Goal: Transaction & Acquisition: Book appointment/travel/reservation

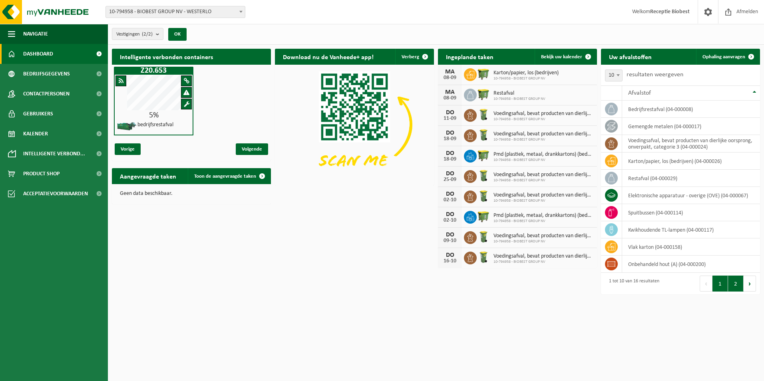
click at [731, 284] on button "2" at bounding box center [736, 284] width 16 height 16
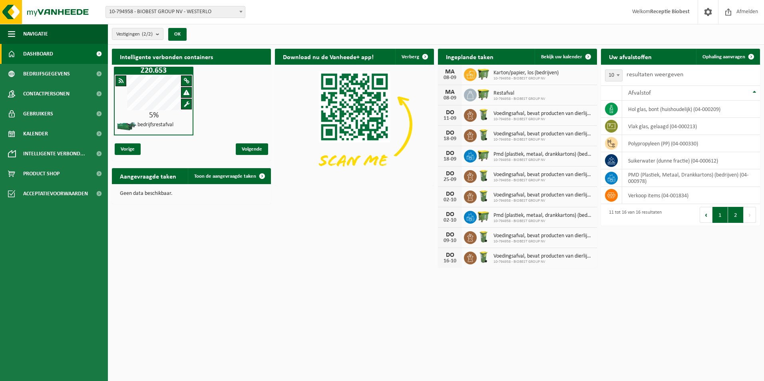
click at [720, 216] on button "1" at bounding box center [720, 215] width 16 height 16
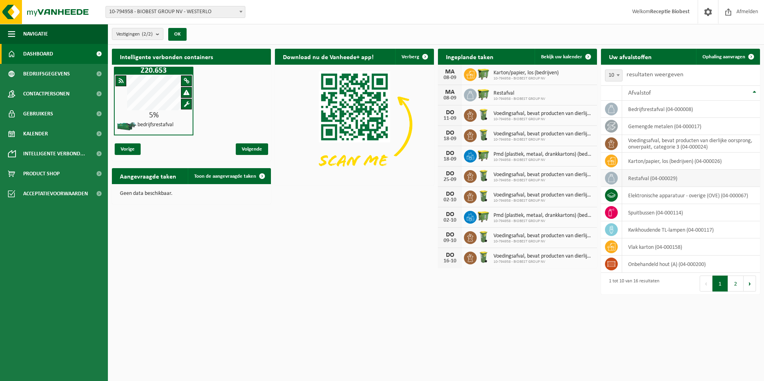
click at [613, 183] on span at bounding box center [611, 178] width 13 height 13
click at [654, 177] on td "restafval (04-000029)" at bounding box center [691, 178] width 138 height 17
click at [657, 178] on td "restafval (04-000029)" at bounding box center [691, 178] width 138 height 17
click at [748, 56] on span at bounding box center [751, 57] width 16 height 16
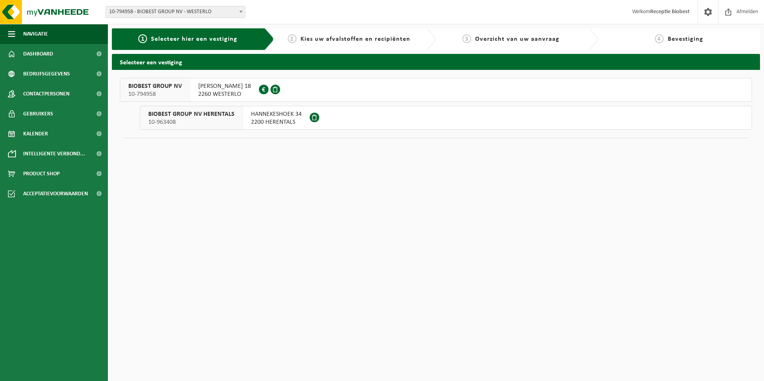
click at [213, 92] on span "2260 WESTERLO" at bounding box center [224, 94] width 53 height 8
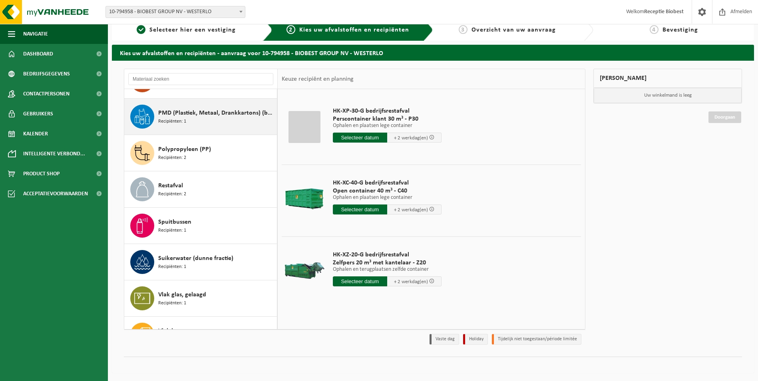
scroll to position [65, 0]
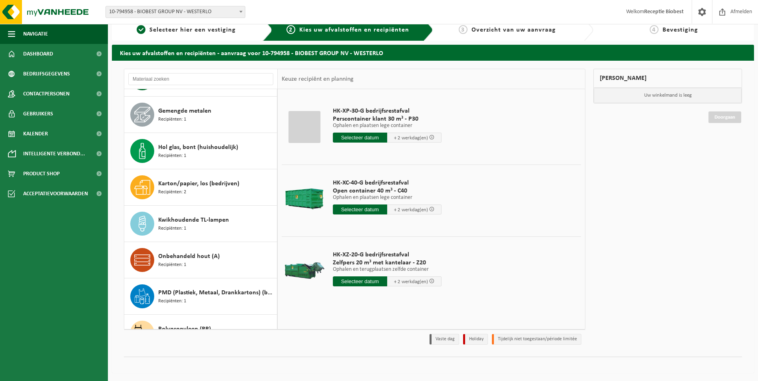
click at [318, 270] on div at bounding box center [304, 271] width 41 height 32
click at [366, 267] on p "Ophalen en terugplaatsen zelfde container" at bounding box center [387, 270] width 109 height 6
click at [380, 259] on span "Zelfpers 20 m³ met kantelaar - Z20" at bounding box center [387, 263] width 109 height 8
click at [356, 261] on span "Zelfpers 20 m³ met kantelaar - Z20" at bounding box center [387, 263] width 109 height 8
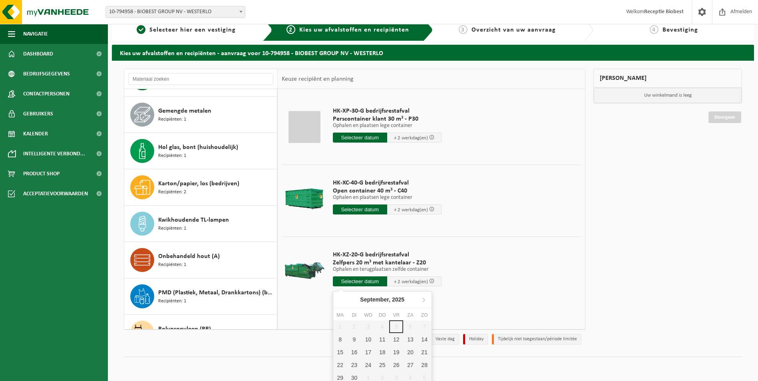
click at [363, 282] on input "text" at bounding box center [360, 281] width 54 height 10
click at [341, 343] on div "8" at bounding box center [340, 339] width 14 height 13
type input "Van 2025-09-08"
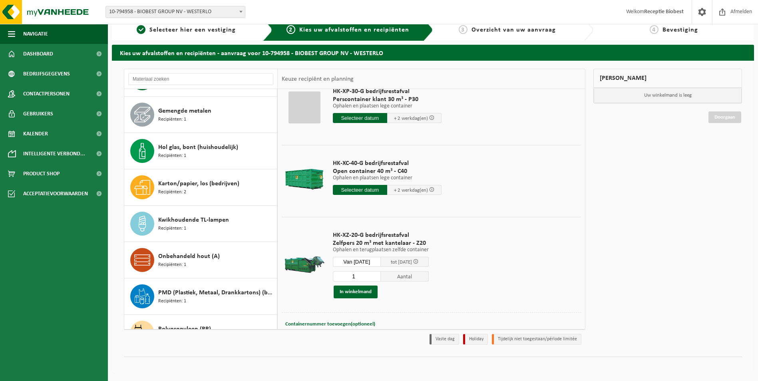
scroll to position [38, 0]
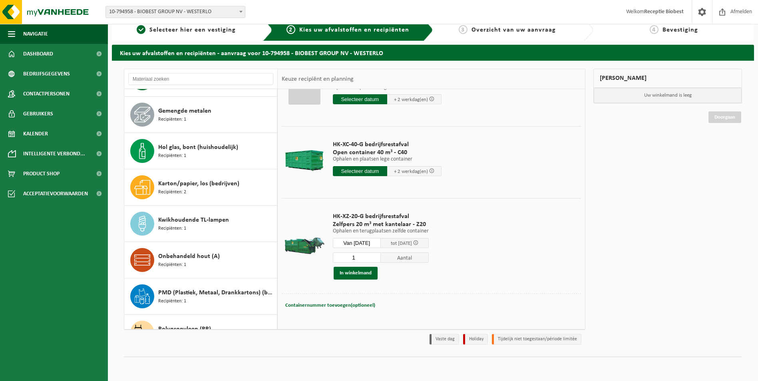
click at [380, 260] on input "1" at bounding box center [357, 257] width 48 height 10
click at [381, 258] on input "1" at bounding box center [357, 257] width 48 height 10
click at [404, 258] on span "Aantal" at bounding box center [405, 257] width 48 height 10
click at [419, 240] on span "tot 10/09/2025" at bounding box center [405, 243] width 48 height 10
click at [300, 243] on div at bounding box center [304, 246] width 41 height 32
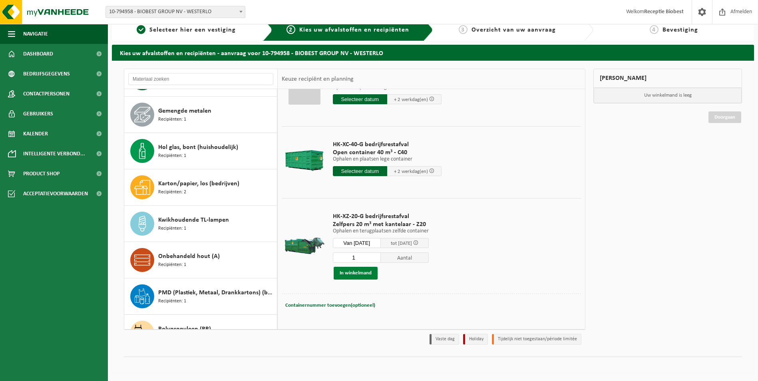
click at [355, 271] on button "In winkelmand" at bounding box center [355, 273] width 44 height 13
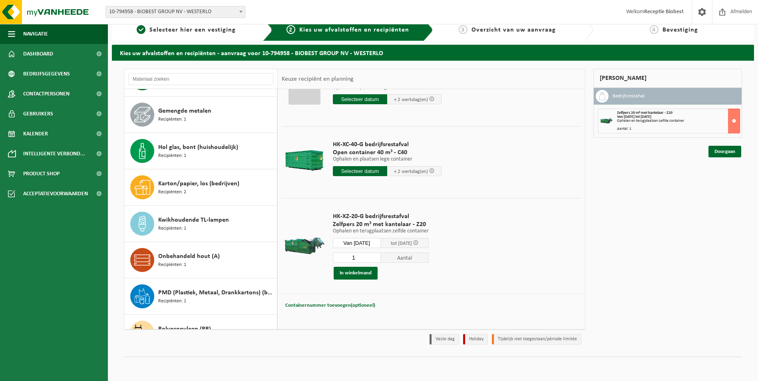
click at [370, 224] on span "Zelfpers 20 m³ met kantelaar - Z20" at bounding box center [381, 224] width 96 height 8
click at [418, 243] on span at bounding box center [415, 242] width 5 height 5
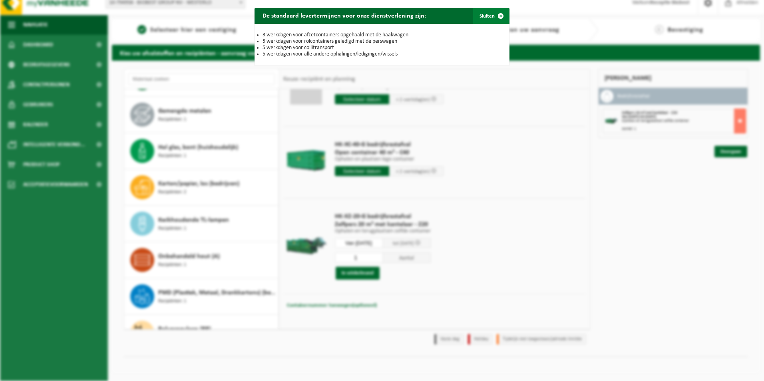
click at [496, 16] on span "button" at bounding box center [500, 16] width 16 height 16
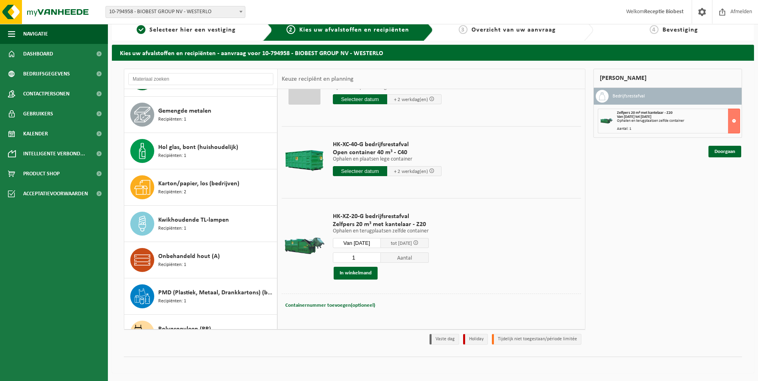
scroll to position [0, 0]
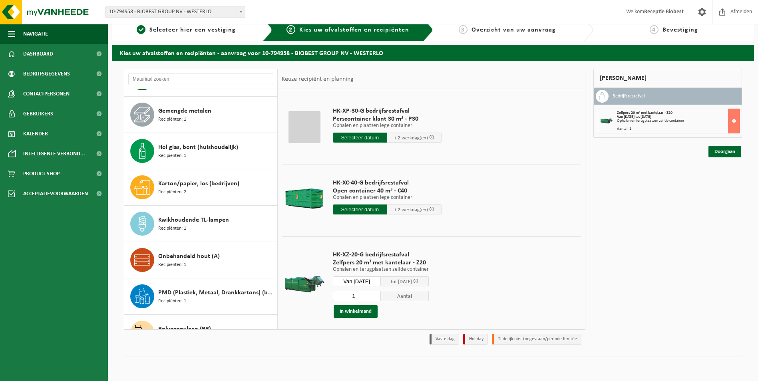
click at [356, 264] on span "Zelfpers 20 m³ met kantelaar - Z20" at bounding box center [381, 263] width 96 height 8
click at [356, 263] on span "Zelfpers 20 m³ met kantelaar - Z20" at bounding box center [381, 263] width 96 height 8
drag, startPoint x: 356, startPoint y: 263, endPoint x: 353, endPoint y: 273, distance: 10.1
click at [351, 251] on span "HK-XZ-20-G bedrijfsrestafval" at bounding box center [381, 255] width 96 height 8
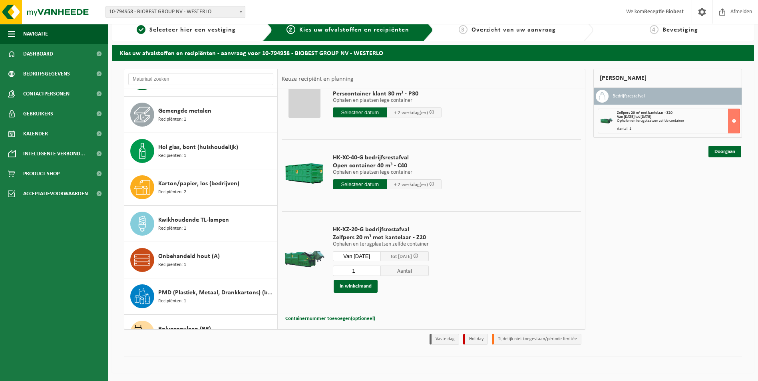
scroll to position [38, 0]
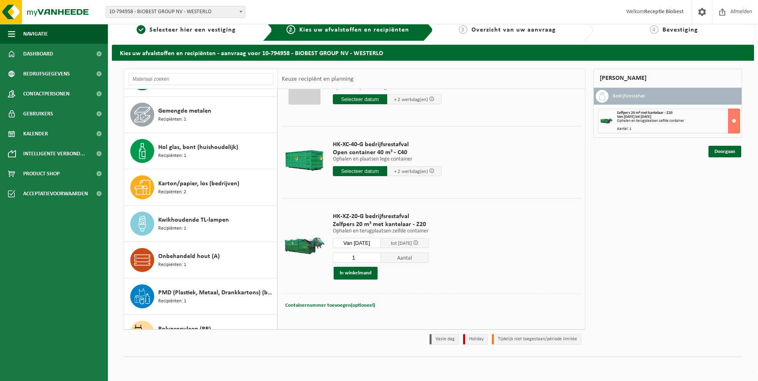
click at [379, 306] on div "Containernummer toevoegen(optioneel) Annuleren" at bounding box center [431, 305] width 295 height 11
click at [385, 308] on div "Containernummer toevoegen(optioneel) Annuleren" at bounding box center [431, 305] width 295 height 11
click at [377, 309] on div "Containernummer toevoegen(optioneel) Annuleren" at bounding box center [431, 305] width 295 height 11
click at [363, 309] on button "Containernummer toevoegen(optioneel) Annuleren" at bounding box center [329, 305] width 91 height 11
drag, startPoint x: 376, startPoint y: 316, endPoint x: 400, endPoint y: 315, distance: 24.4
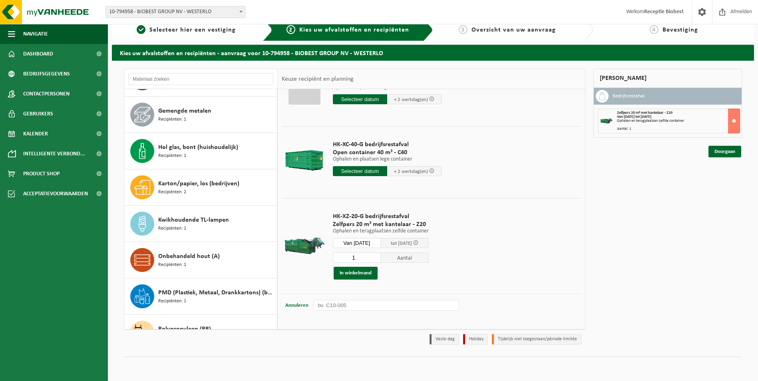
click at [377, 316] on div "Containernummer toevoegen(optioneel) Annuleren" at bounding box center [431, 306] width 299 height 24
drag, startPoint x: 468, startPoint y: 305, endPoint x: 472, endPoint y: 312, distance: 7.7
click at [469, 306] on div "Containernummer toevoegen(optioneel) Annuleren" at bounding box center [431, 306] width 295 height 12
click at [500, 311] on div "Containernummer toevoegen(optioneel) Annuleren" at bounding box center [431, 306] width 295 height 12
click at [335, 308] on input "text" at bounding box center [385, 305] width 145 height 11
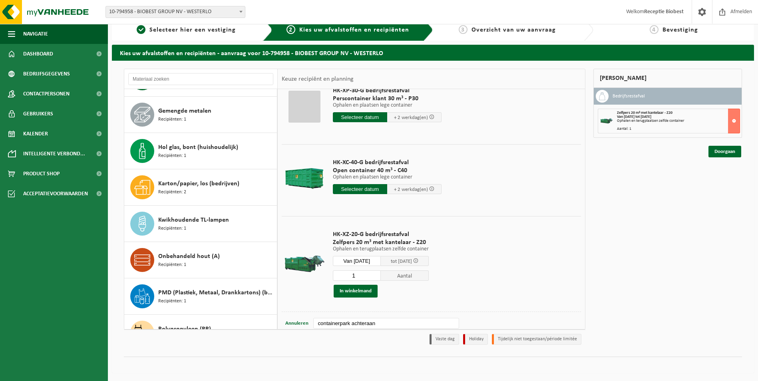
scroll to position [39, 0]
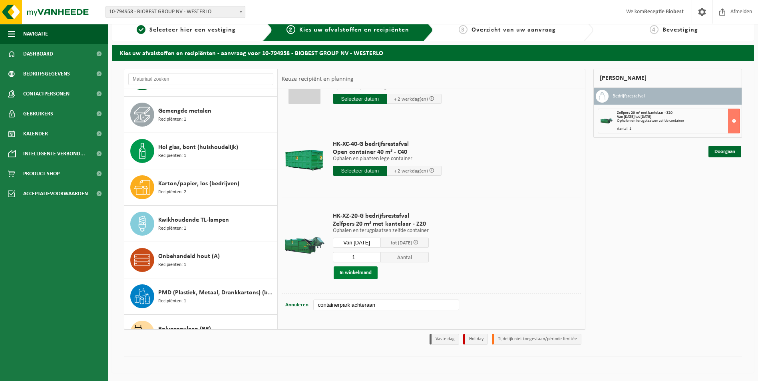
type input "containerpark achteraan"
click at [357, 272] on button "In winkelmand" at bounding box center [355, 272] width 44 height 13
click at [726, 156] on link "Doorgaan" at bounding box center [724, 156] width 33 height 12
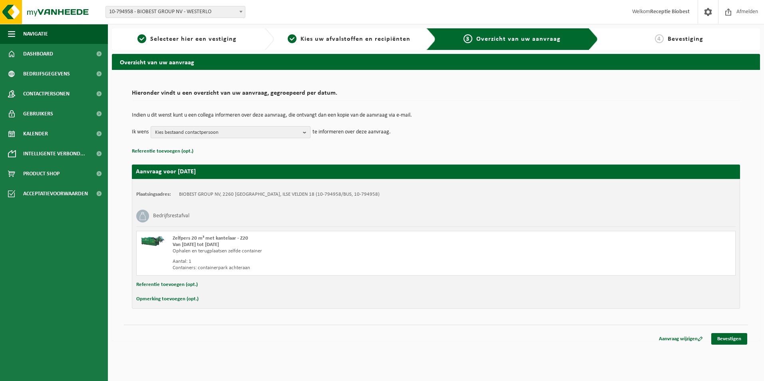
click at [306, 135] on b "button" at bounding box center [306, 132] width 7 height 11
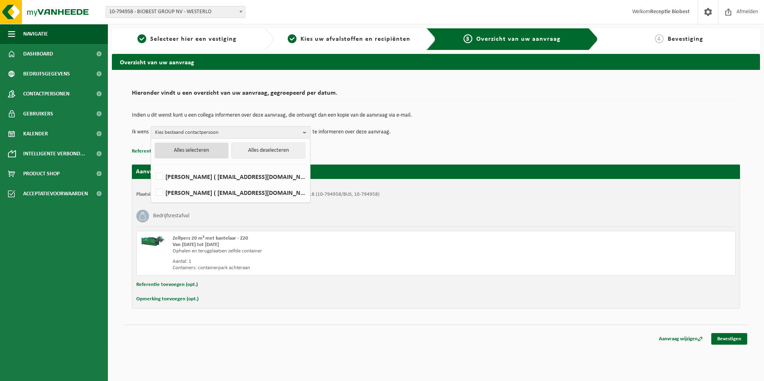
click at [208, 151] on button "Alles selecteren" at bounding box center [192, 151] width 74 height 16
checkbox input "true"
click at [340, 145] on div "Indien u dit wenst kunt u een collega informeren over deze aanvraag, die ontvan…" at bounding box center [436, 126] width 608 height 42
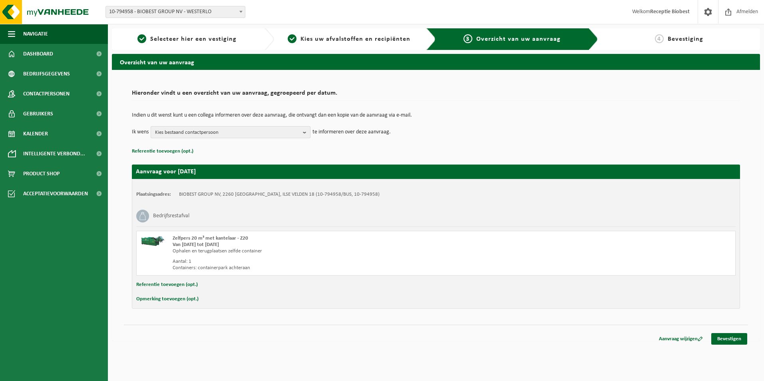
click at [306, 132] on b "button" at bounding box center [306, 132] width 7 height 11
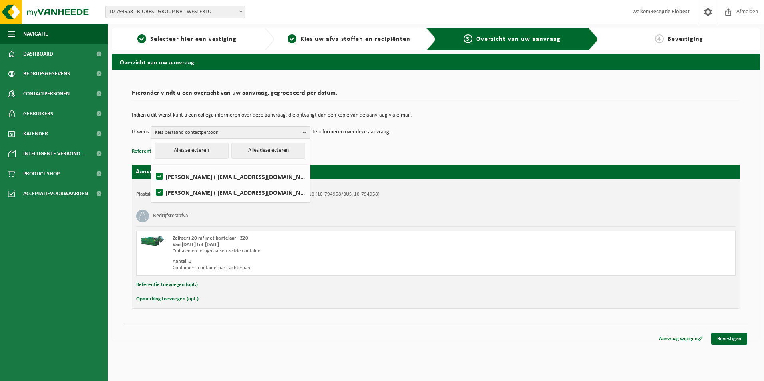
click at [347, 148] on p "Referentie toevoegen (opt.)" at bounding box center [436, 151] width 608 height 10
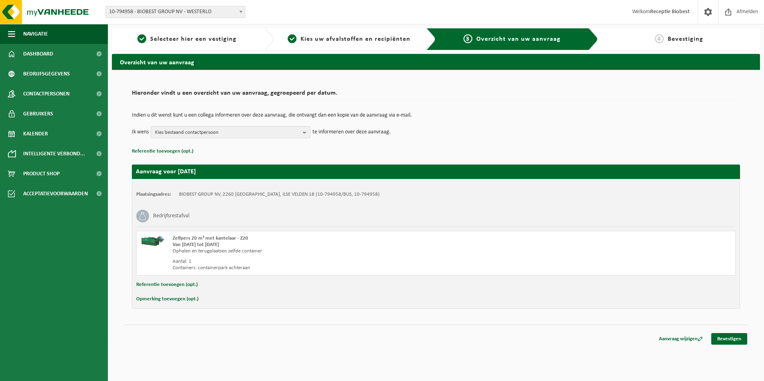
click at [306, 134] on b "button" at bounding box center [306, 132] width 7 height 11
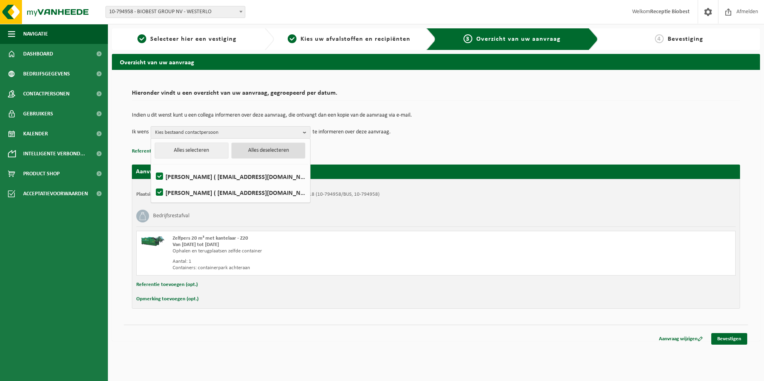
click at [271, 153] on button "Alles deselecteren" at bounding box center [268, 151] width 74 height 16
checkbox input "false"
click at [271, 153] on button "Alles deselecteren" at bounding box center [268, 151] width 74 height 16
click at [205, 151] on button "Alles selecteren" at bounding box center [192, 151] width 74 height 16
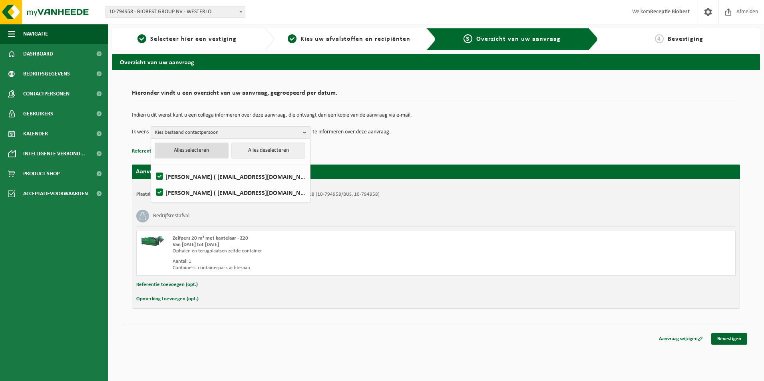
checkbox input "true"
click at [487, 125] on td "Indien u dit wenst kunt u een collega informeren over deze aanvraag, die ontvan…" at bounding box center [436, 120] width 608 height 14
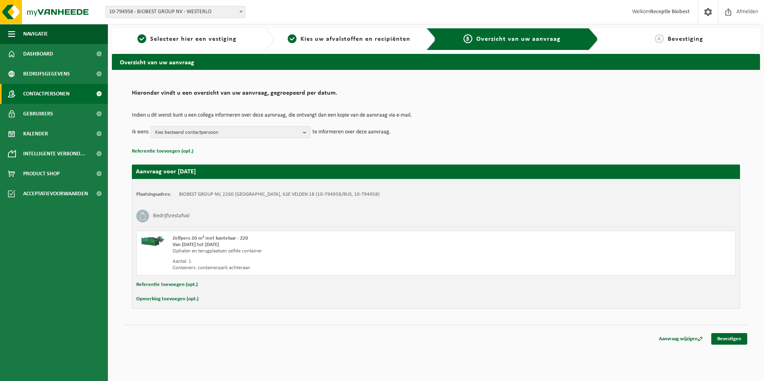
click at [98, 93] on span at bounding box center [99, 94] width 18 height 20
click at [733, 338] on link "Bevestigen" at bounding box center [729, 339] width 36 height 12
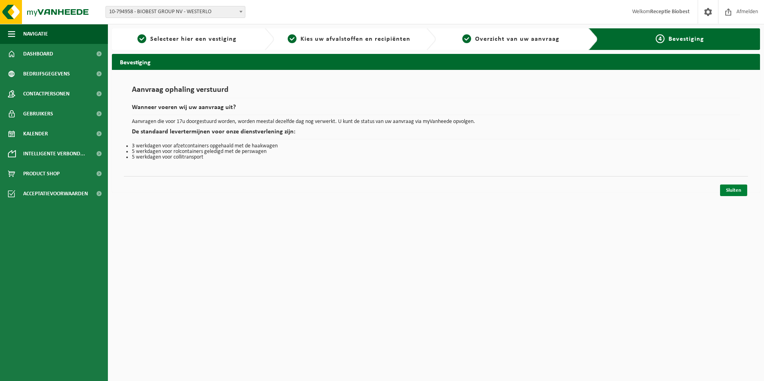
click at [727, 193] on link "Sluiten" at bounding box center [733, 191] width 27 height 12
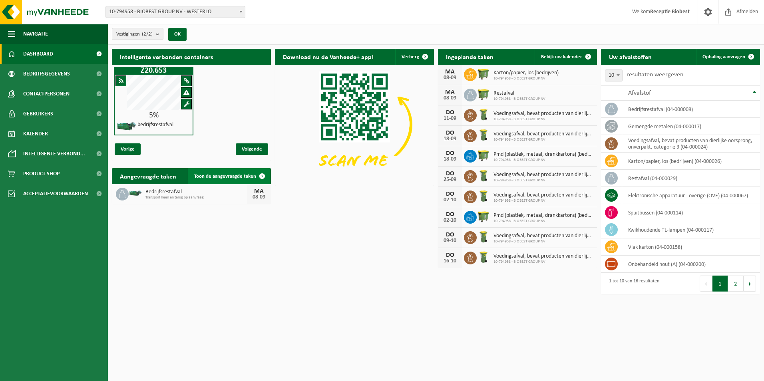
click at [262, 174] on span at bounding box center [262, 176] width 16 height 16
click at [171, 195] on span "Transport heen en terug op aanvraag" at bounding box center [195, 197] width 101 height 5
click at [227, 174] on span "Toon de aangevraagde taken" at bounding box center [225, 176] width 62 height 5
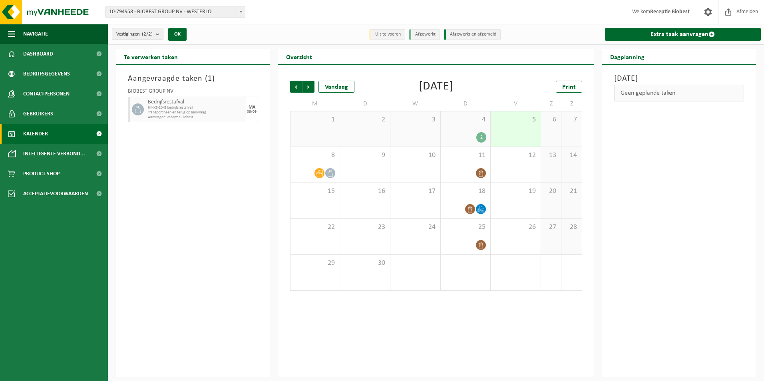
click at [223, 119] on div "Bedrijfsrestafval HK-XZ-20-G bedrijfsrestafval Transport heen en terug op aanvr…" at bounding box center [196, 110] width 100 height 26
click at [325, 170] on div at bounding box center [330, 173] width 11 height 11
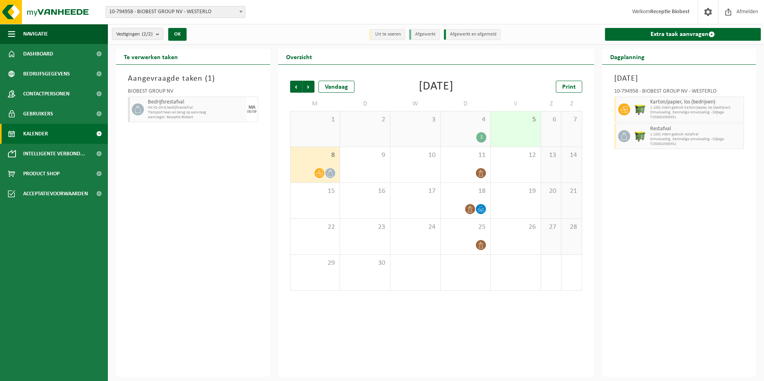
click at [238, 217] on div "Aangevraagde taken ( 1 ) BIOBEST GROUP NV Bedrijfsrestafval HK-XZ-20-G bedrijfs…" at bounding box center [193, 221] width 154 height 312
click at [236, 115] on span "Aanvrager: Receptie Biobest" at bounding box center [196, 117] width 96 height 5
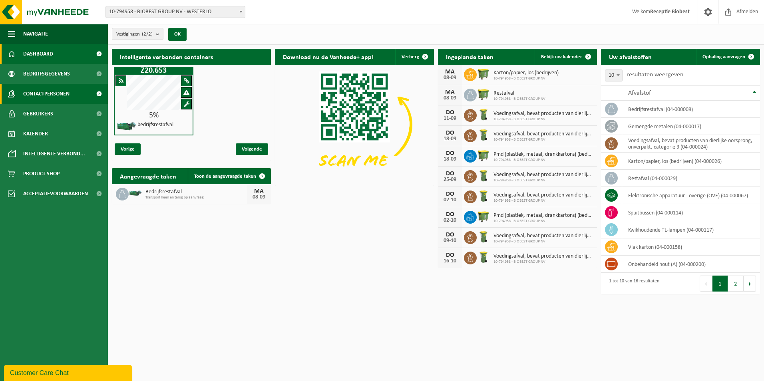
click at [52, 91] on span "Contactpersonen" at bounding box center [46, 94] width 46 height 20
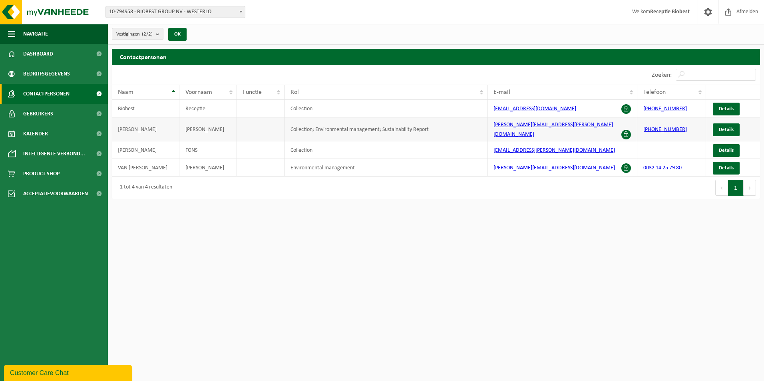
click at [140, 124] on td "Bollens" at bounding box center [145, 129] width 67 height 24
click at [142, 145] on td "SIMONS" at bounding box center [145, 150] width 67 height 18
click at [143, 161] on td "VAN CANEGHEM" at bounding box center [145, 168] width 67 height 18
click at [147, 146] on td "SIMONS" at bounding box center [145, 150] width 67 height 18
click at [167, 129] on td "Bollens" at bounding box center [145, 129] width 67 height 24
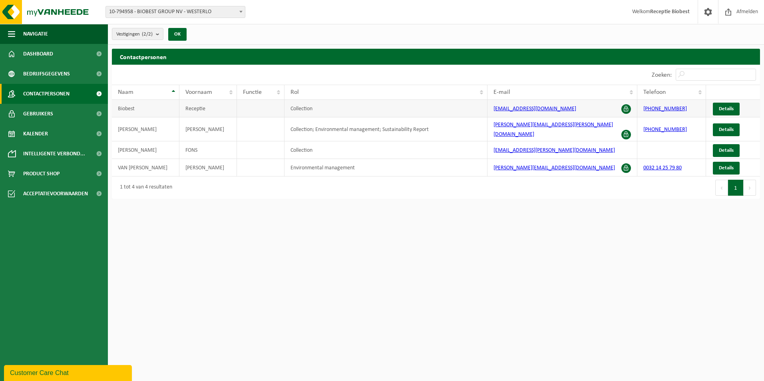
click at [168, 113] on td "Biobest" at bounding box center [145, 109] width 67 height 18
click at [171, 106] on td "Biobest" at bounding box center [145, 109] width 67 height 18
click at [99, 94] on span at bounding box center [99, 94] width 18 height 20
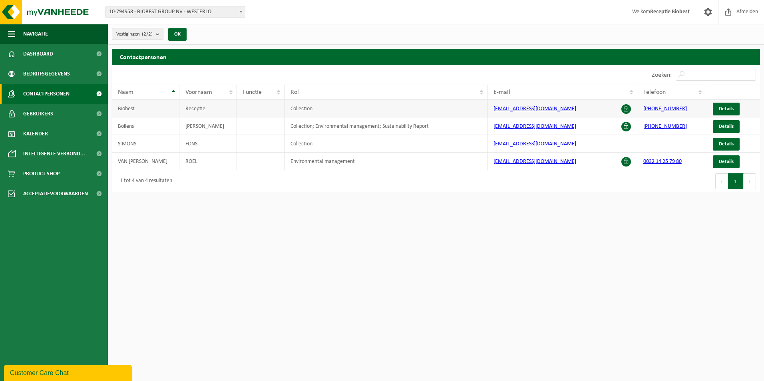
click at [198, 107] on td "Receptie" at bounding box center [208, 109] width 58 height 18
click at [198, 125] on td "Tim" at bounding box center [208, 126] width 58 height 18
click at [198, 138] on td "FONS" at bounding box center [208, 144] width 58 height 18
click at [745, 180] on button "Volgende" at bounding box center [749, 181] width 12 height 16
click at [706, 36] on div "Vestigingen (2/2) Alles selecteren Alles deselecteren Actieve selecteren BIOBES…" at bounding box center [436, 34] width 656 height 21
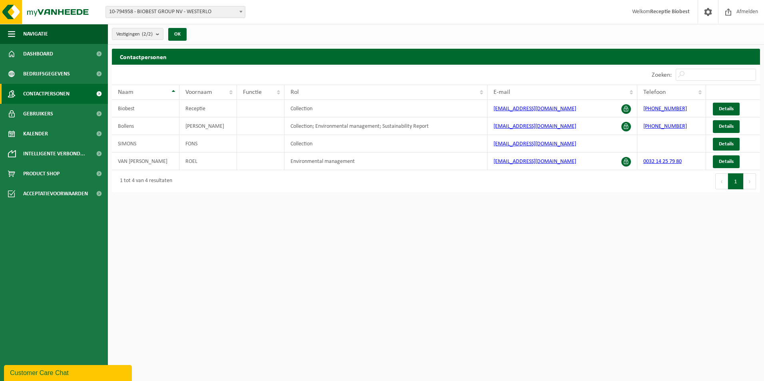
click at [398, 48] on div "Vestigingen (2/2) Alles selecteren Alles deselecteren Actieve selecteren BIOBES…" at bounding box center [382, 98] width 764 height 197
click at [691, 75] on input "Zoeken:" at bounding box center [715, 75] width 80 height 12
click at [728, 109] on span "Details" at bounding box center [726, 108] width 15 height 5
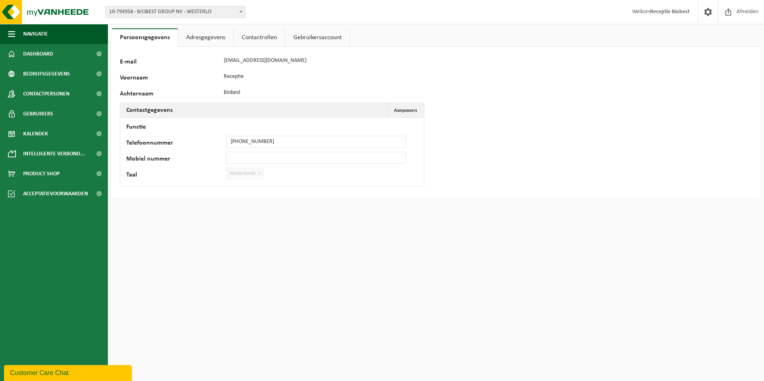
click at [301, 86] on div "126675 E-mail [EMAIL_ADDRESS][DOMAIN_NAME] Voornaam Receptie Achternaam Biobest…" at bounding box center [250, 122] width 260 height 135
drag, startPoint x: 486, startPoint y: 135, endPoint x: 285, endPoint y: 63, distance: 213.5
click at [486, 135] on div "126675 E-mail [EMAIL_ADDRESS][DOMAIN_NAME] Voornaam Receptie Achternaam Biobest…" at bounding box center [436, 122] width 648 height 151
click at [208, 43] on link "Adresgegevens" at bounding box center [205, 37] width 55 height 18
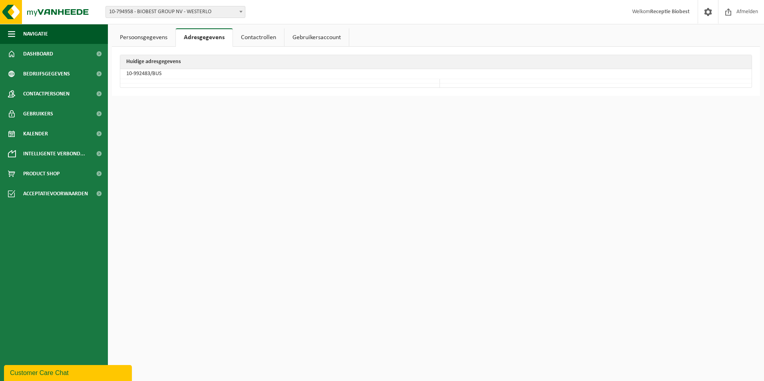
click at [261, 38] on link "Contactrollen" at bounding box center [258, 37] width 51 height 18
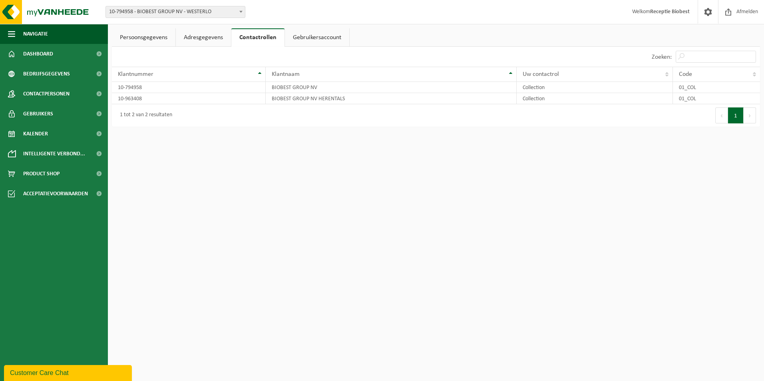
click at [309, 35] on link "Gebruikersaccount" at bounding box center [317, 37] width 64 height 18
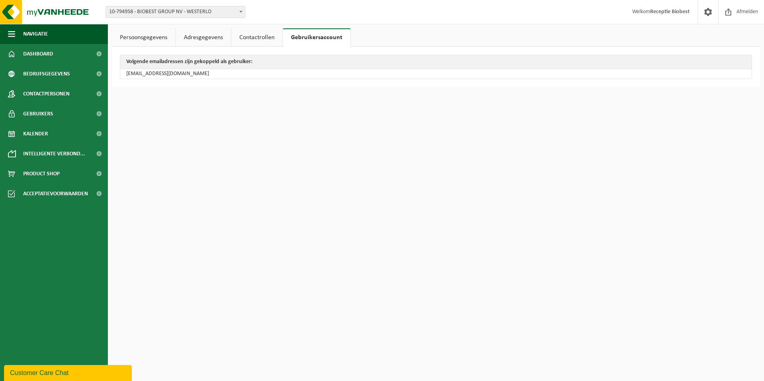
click at [201, 42] on link "Adresgegevens" at bounding box center [203, 37] width 55 height 18
click at [146, 42] on link "Persoonsgegevens" at bounding box center [144, 37] width 64 height 18
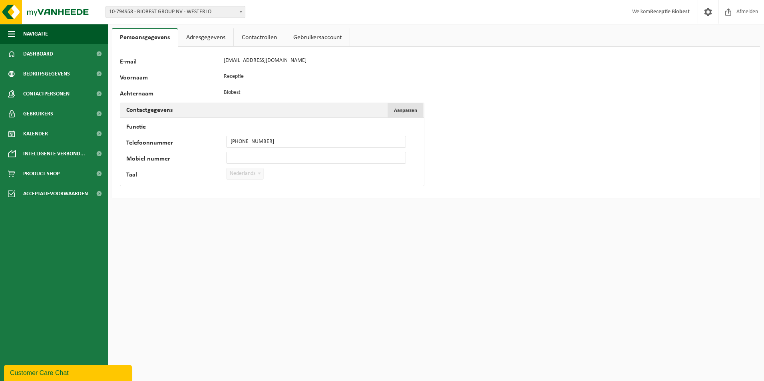
click at [409, 111] on span "Aanpassen" at bounding box center [405, 110] width 23 height 5
click at [185, 256] on html "Vestiging: 10-794958 - BIOBEST GROUP NV - WESTERLO 10-963408 - BIOBEST GROUP NV…" at bounding box center [382, 190] width 764 height 381
click at [183, 263] on html "Vestiging: 10-794958 - BIOBEST GROUP NV - WESTERLO 10-963408 - BIOBEST GROUP NV…" at bounding box center [382, 190] width 764 height 381
click at [195, 41] on link "Adresgegevens" at bounding box center [205, 37] width 55 height 18
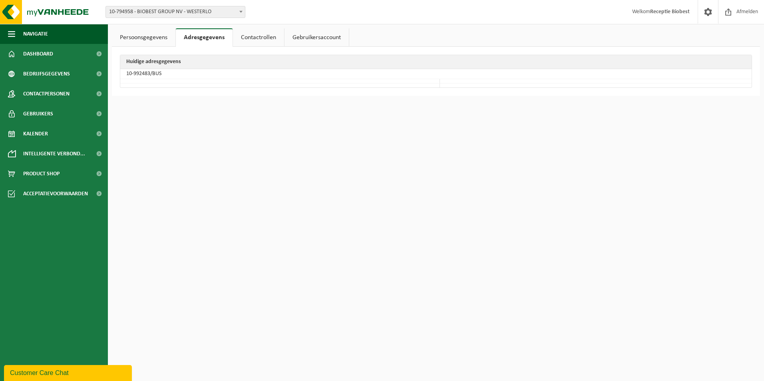
click at [237, 71] on td "10-992483/BUS" at bounding box center [435, 74] width 631 height 10
click at [155, 41] on link "Persoonsgegevens" at bounding box center [144, 37] width 64 height 18
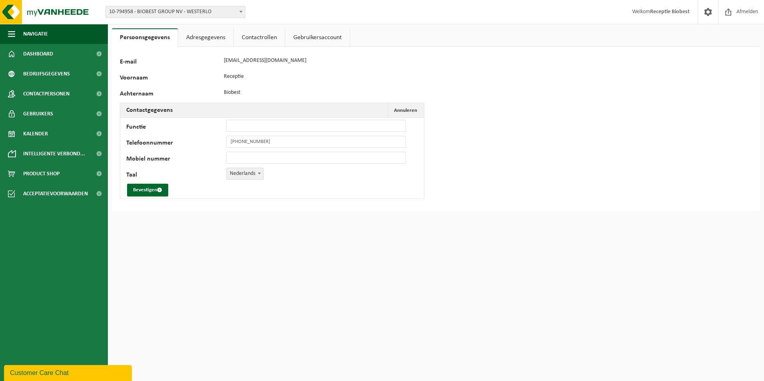
click at [176, 98] on label "Achternaam" at bounding box center [170, 95] width 100 height 8
click at [201, 247] on html "Vestiging: 10-794958 - BIOBEST GROUP NV - WESTERLO 10-963408 - BIOBEST GROUP NV…" at bounding box center [382, 190] width 764 height 381
click at [280, 270] on html "Vestiging: 10-794958 - BIOBEST GROUP NV - WESTERLO 10-963408 - BIOBEST GROUP NV…" at bounding box center [382, 190] width 764 height 381
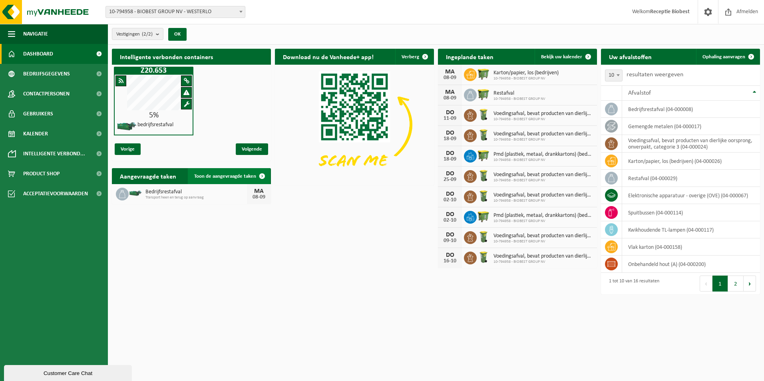
click at [260, 176] on span at bounding box center [262, 176] width 16 height 16
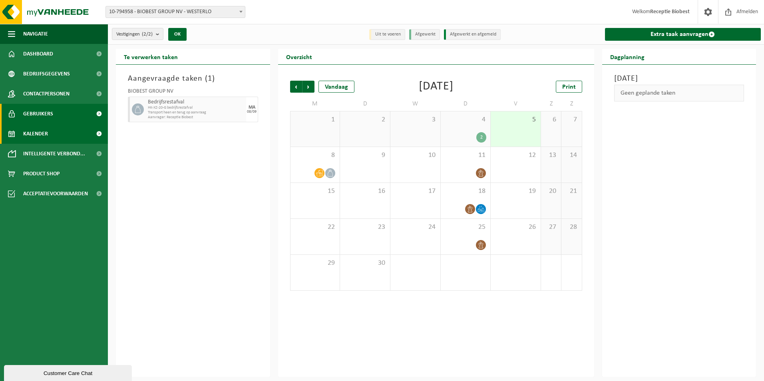
click at [46, 114] on span "Gebruikers" at bounding box center [38, 114] width 30 height 20
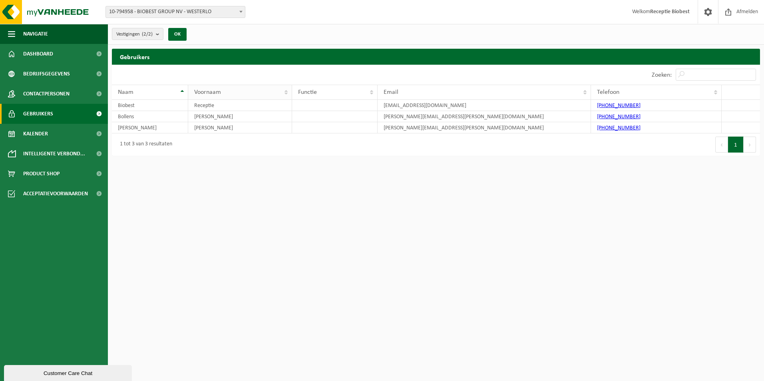
click at [240, 92] on div "Voornaam" at bounding box center [237, 92] width 87 height 6
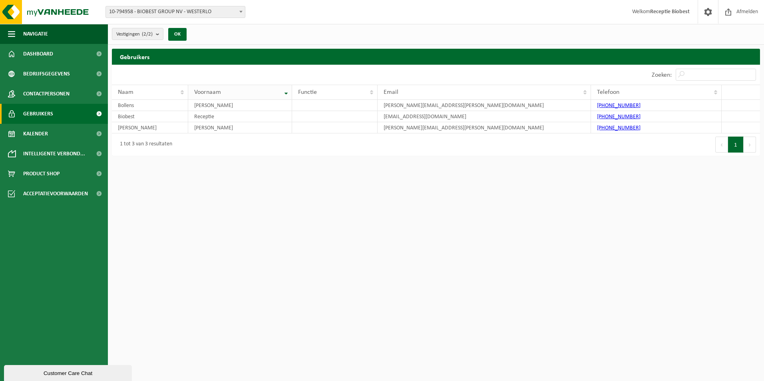
click at [287, 91] on th "Voornaam" at bounding box center [240, 92] width 104 height 15
click at [288, 92] on th "Voornaam" at bounding box center [240, 92] width 104 height 15
click at [175, 54] on h2 "Gebruikers" at bounding box center [436, 57] width 648 height 16
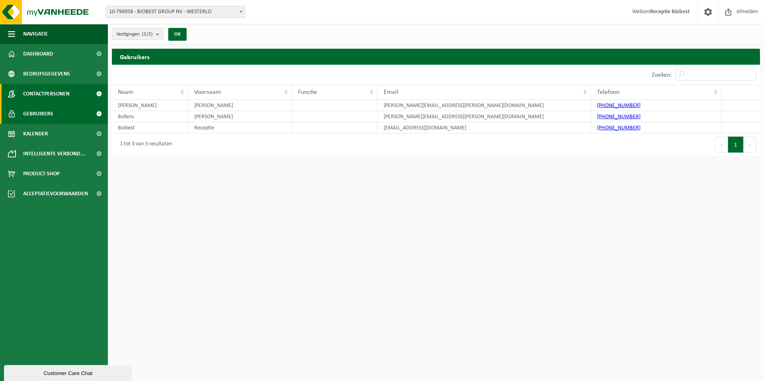
click at [50, 97] on span "Contactpersonen" at bounding box center [46, 94] width 46 height 20
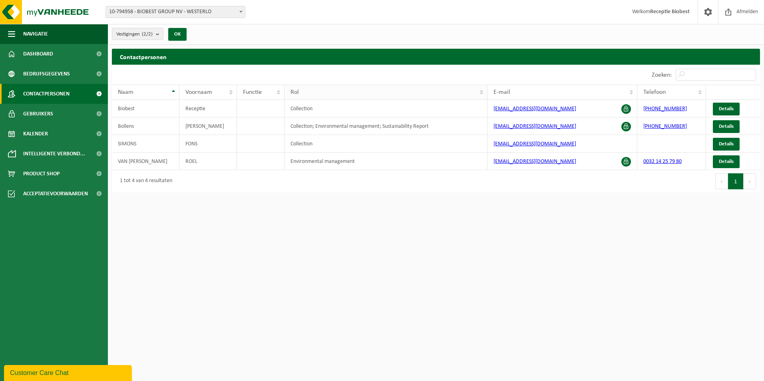
click at [466, 91] on div "Rol" at bounding box center [383, 92] width 187 height 6
drag, startPoint x: 281, startPoint y: 177, endPoint x: 262, endPoint y: 248, distance: 73.6
click at [262, 248] on html "Vestiging: 10-794958 - BIOBEST GROUP NV - WESTERLO 10-963408 - BIOBEST GROUP NV…" at bounding box center [382, 190] width 764 height 381
click at [230, 89] on th "Voornaam" at bounding box center [208, 92] width 58 height 15
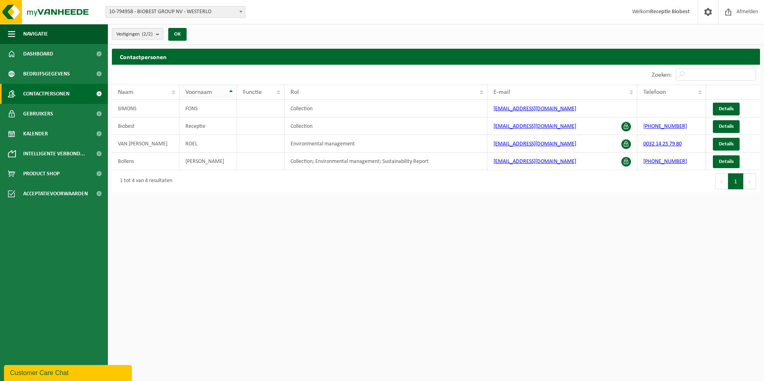
click at [232, 89] on th "Voornaam" at bounding box center [208, 92] width 58 height 15
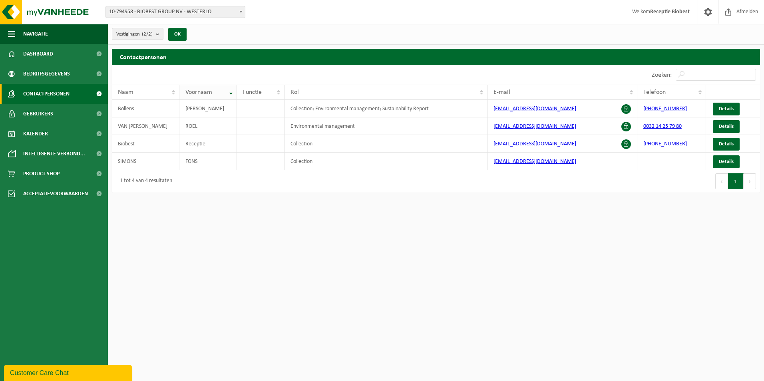
click at [232, 89] on th "Voornaam" at bounding box center [208, 92] width 58 height 15
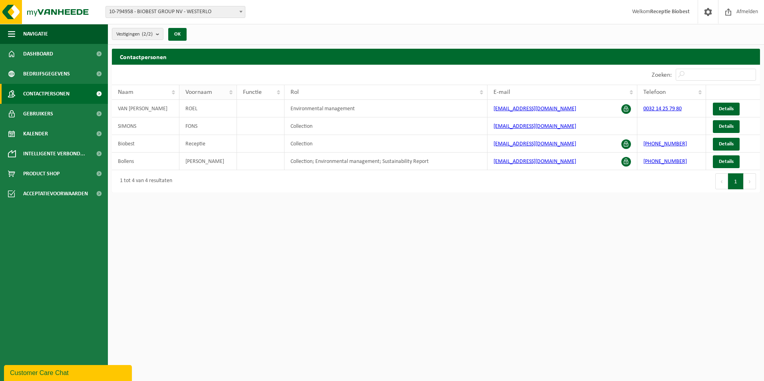
click at [232, 89] on th "Voornaam" at bounding box center [208, 92] width 58 height 15
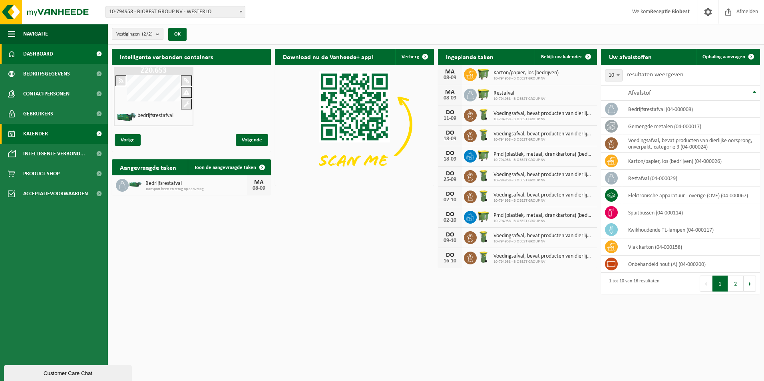
click at [35, 135] on span "Kalender" at bounding box center [35, 134] width 25 height 20
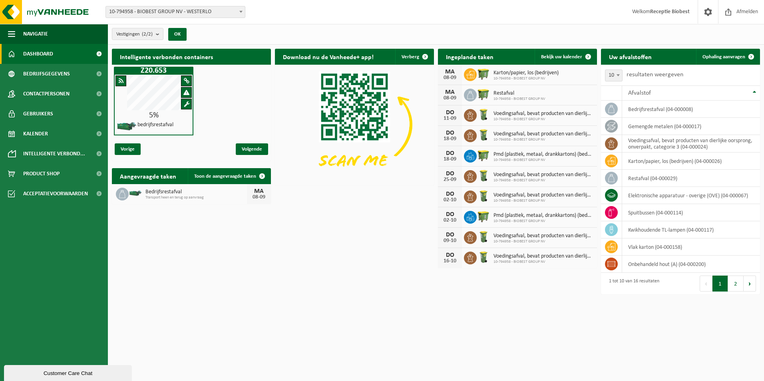
click at [210, 64] on h2 "Intelligente verbonden containers" at bounding box center [191, 57] width 159 height 16
drag, startPoint x: 210, startPoint y: 57, endPoint x: 208, endPoint y: 61, distance: 4.6
click at [210, 57] on h2 "Intelligente verbonden containers" at bounding box center [191, 57] width 159 height 16
click at [464, 56] on h2 "Ingeplande taken" at bounding box center [470, 57] width 64 height 16
click at [125, 148] on span "Vorige" at bounding box center [128, 149] width 26 height 12
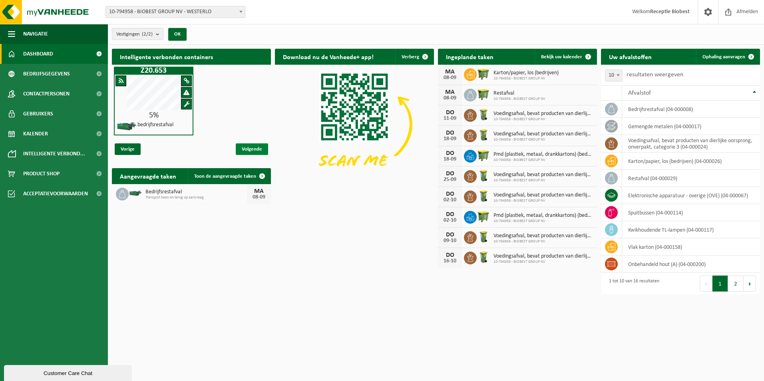
click at [261, 147] on span "Volgende" at bounding box center [252, 149] width 32 height 12
click at [52, 76] on span "Bedrijfsgegevens" at bounding box center [46, 74] width 47 height 20
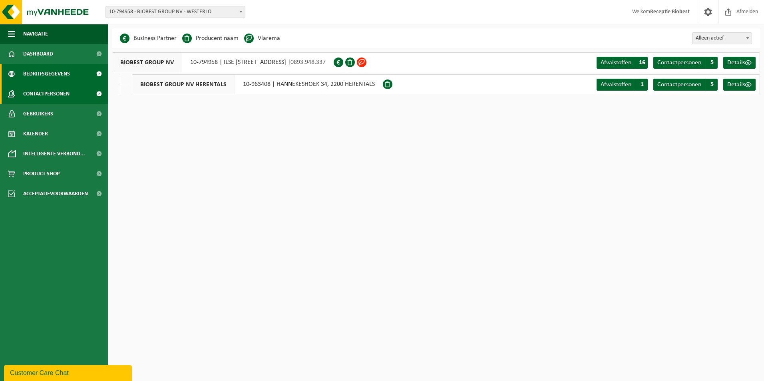
click at [43, 96] on span "Contactpersonen" at bounding box center [46, 94] width 46 height 20
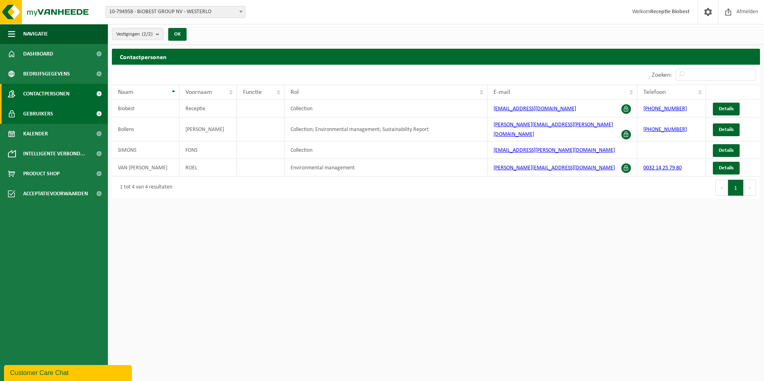
click at [44, 112] on span "Gebruikers" at bounding box center [38, 114] width 30 height 20
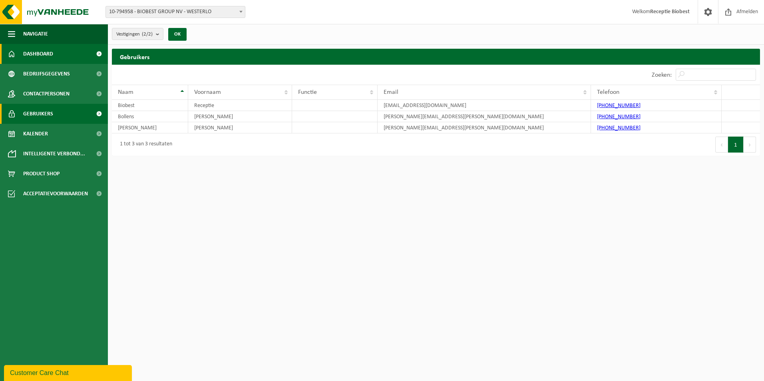
click at [46, 55] on span "Dashboard" at bounding box center [38, 54] width 30 height 20
